Goal: Check status: Check status

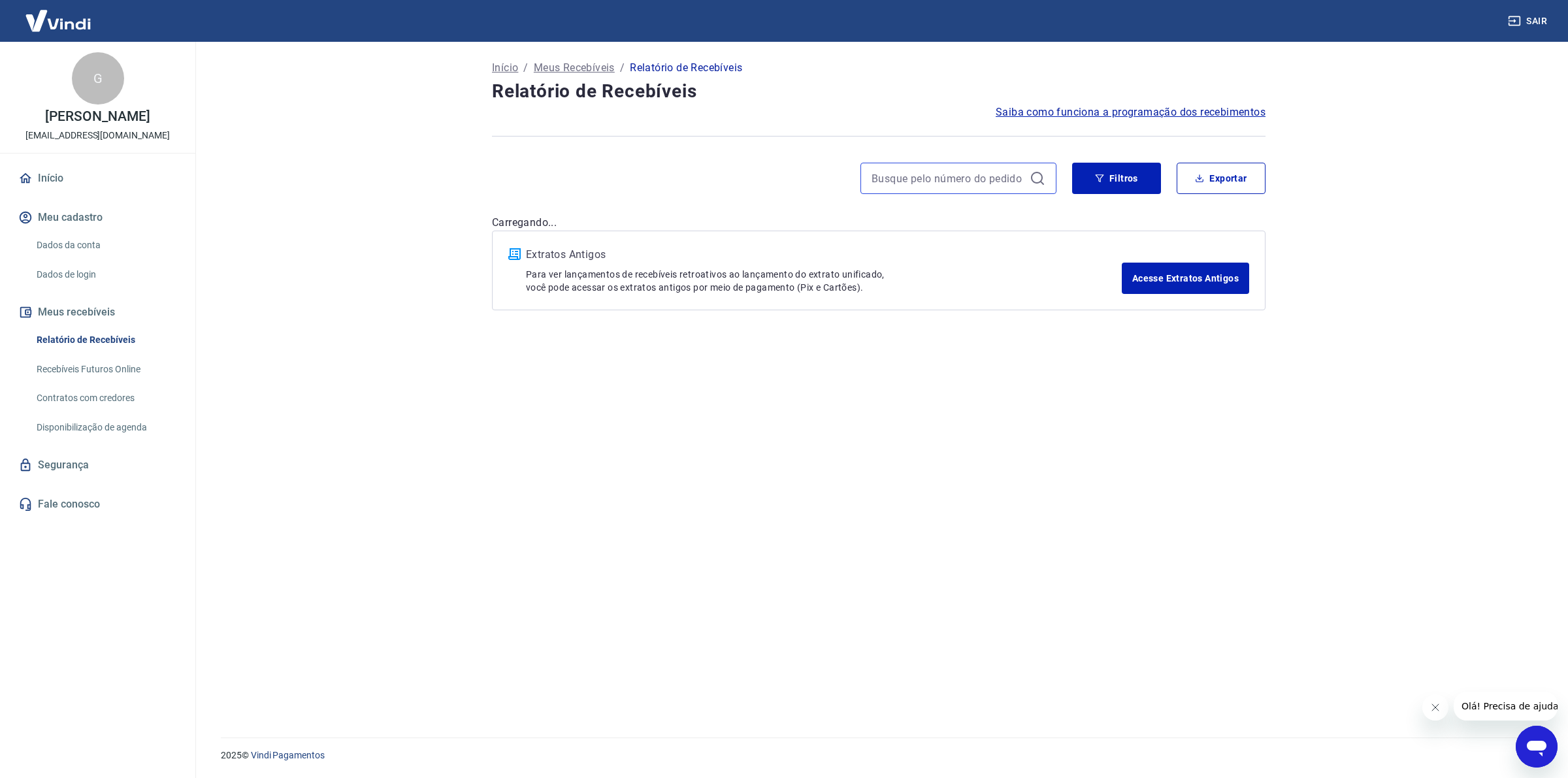
click at [873, 185] on input at bounding box center [948, 178] width 153 height 20
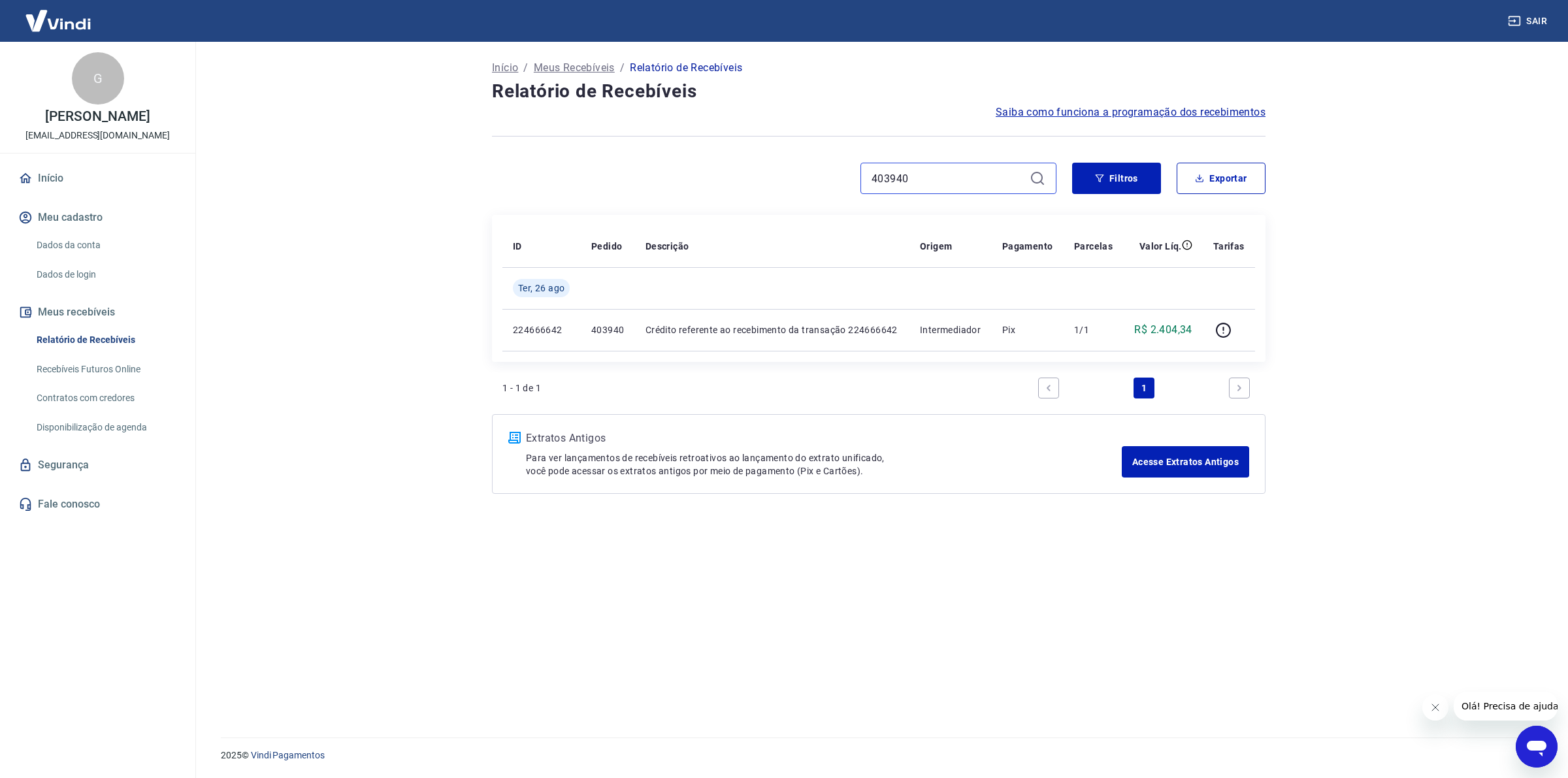
type input "403940"
